Goal: Navigation & Orientation: Go to known website

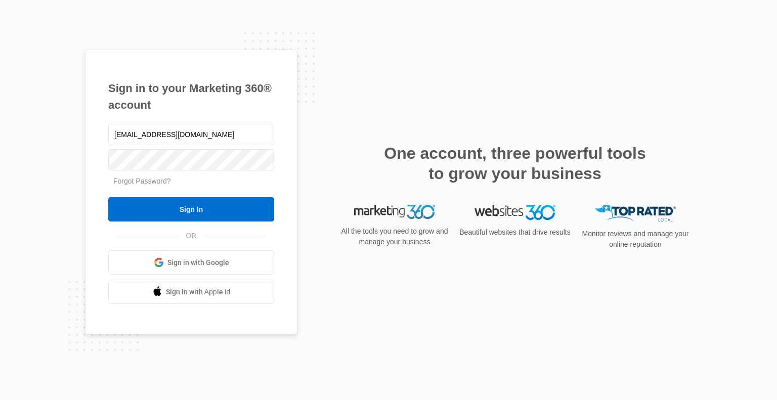
type input "[EMAIL_ADDRESS][DOMAIN_NAME]"
click at [108, 197] on input "Sign In" at bounding box center [191, 209] width 166 height 24
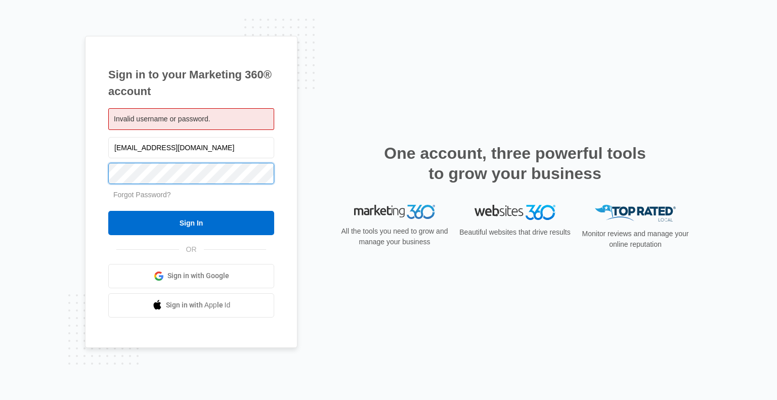
click at [108, 211] on input "Sign In" at bounding box center [191, 223] width 166 height 24
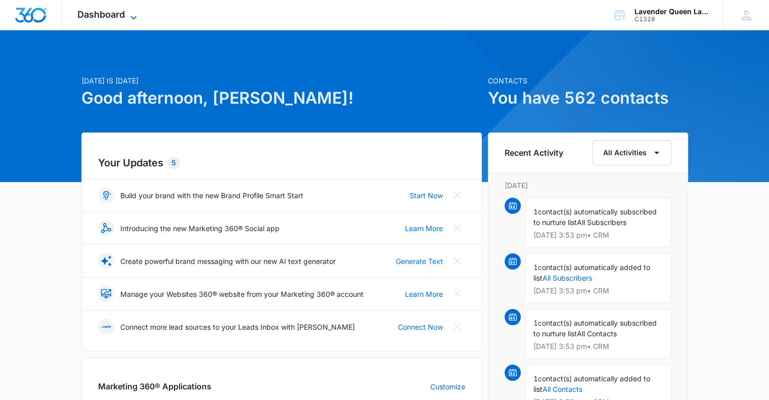
click at [134, 15] on icon at bounding box center [133, 18] width 12 height 12
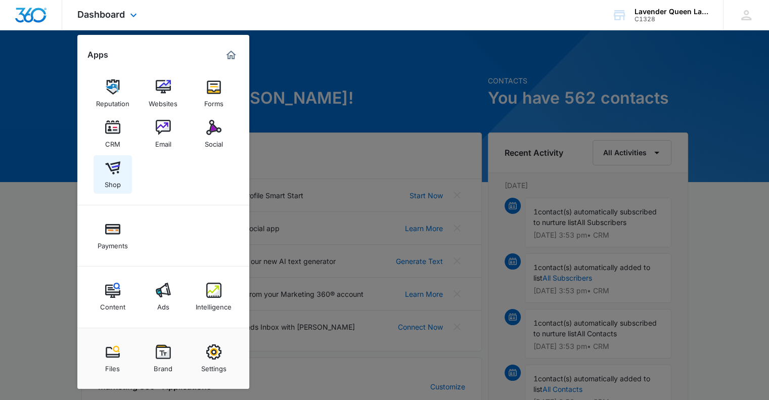
click at [113, 174] on img at bounding box center [112, 167] width 15 height 15
